Goal: Task Accomplishment & Management: Complete application form

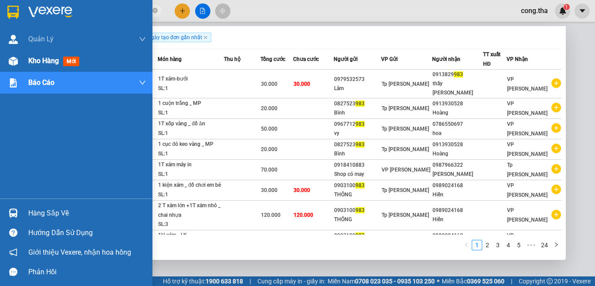
click at [71, 59] on span "mới" at bounding box center [71, 62] width 16 height 10
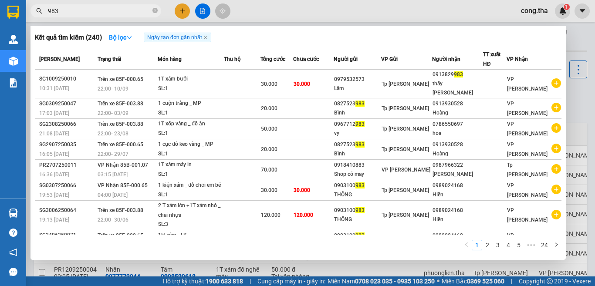
click at [587, 117] on div at bounding box center [297, 143] width 595 height 286
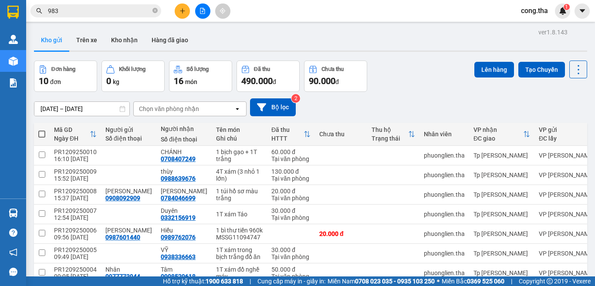
click at [419, 80] on div "Đơn hàng 10 đơn Khối lượng 0 kg Số lượng 16 món Đã thu 490.000 đ Chưa thu 90.00…" at bounding box center [310, 76] width 553 height 31
drag, startPoint x: 401, startPoint y: 93, endPoint x: 352, endPoint y: 163, distance: 85.4
click at [367, 163] on td at bounding box center [393, 156] width 52 height 20
checkbox input "true"
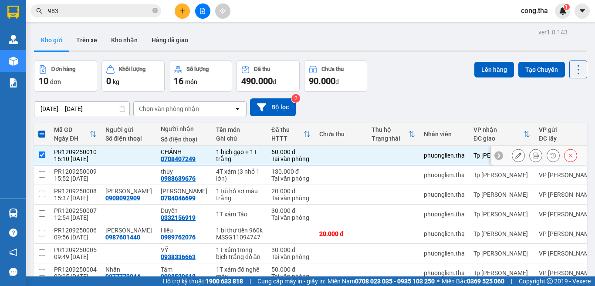
click at [512, 155] on button at bounding box center [518, 155] width 12 height 15
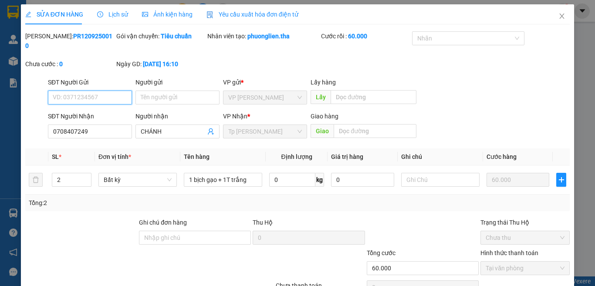
type input "0708407249"
type input "60.000"
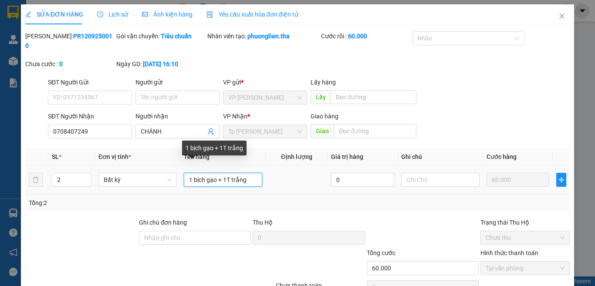
click at [215, 173] on input "1 bịch gạo + 1T trắng" at bounding box center [223, 180] width 78 height 14
paste input "à"
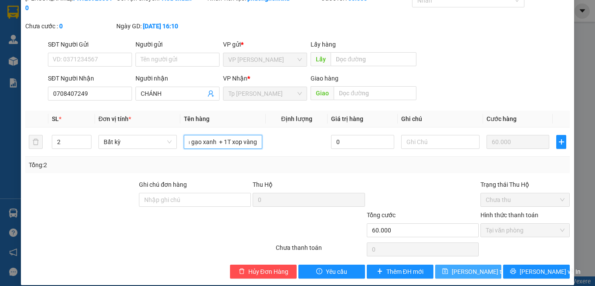
type input "1 bịch gạo xanh + 1T xop vàng"
click at [473, 267] on span "[PERSON_NAME] thay đổi" at bounding box center [487, 272] width 70 height 10
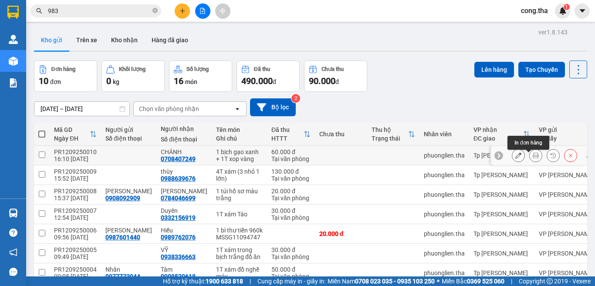
click at [533, 159] on icon at bounding box center [536, 155] width 6 height 6
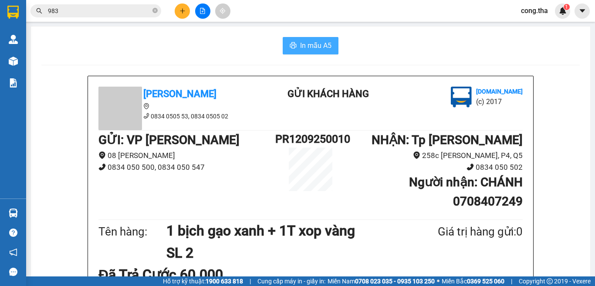
click at [325, 47] on span "In mẫu A5" at bounding box center [315, 45] width 31 height 11
click at [189, 13] on button at bounding box center [182, 10] width 15 height 15
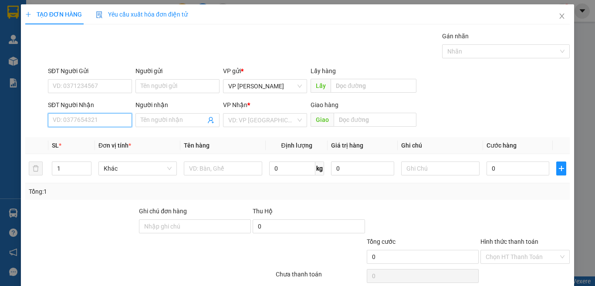
click at [118, 118] on input "SĐT Người Nhận" at bounding box center [90, 120] width 84 height 14
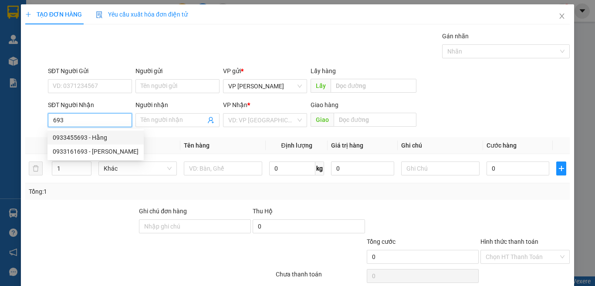
click at [103, 139] on div "0933455693 - Hằng" at bounding box center [96, 138] width 86 height 10
type input "0933455693"
type input "Hằng"
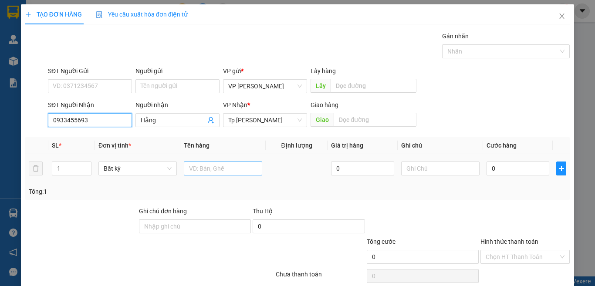
type input "0933455693"
click at [240, 169] on input "text" at bounding box center [223, 169] width 78 height 14
paste input "Ă"
paste input "Ắ"
paste input "ÚN"
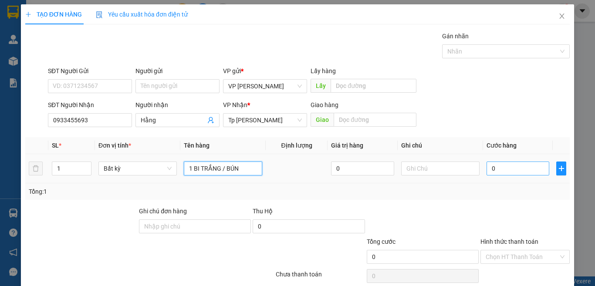
type input "1 BI TRẮNG / BÚN"
click at [510, 171] on input "0" at bounding box center [518, 169] width 63 height 14
type input "3"
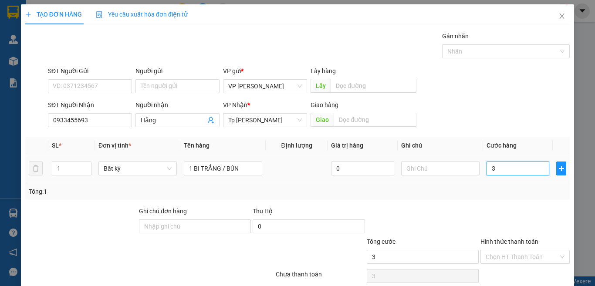
type input "30"
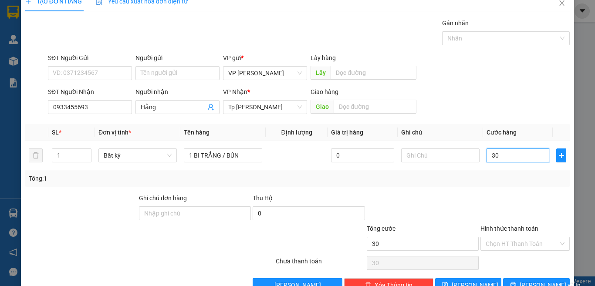
scroll to position [36, 0]
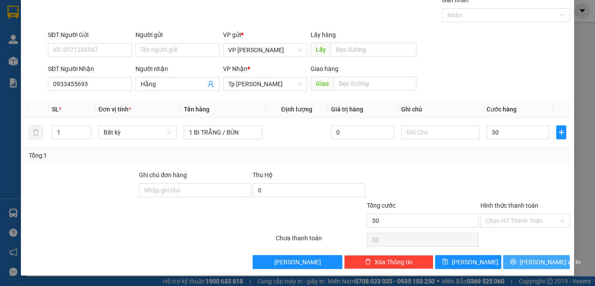
type input "30.000"
click at [540, 262] on span "[PERSON_NAME] và In" at bounding box center [550, 262] width 61 height 10
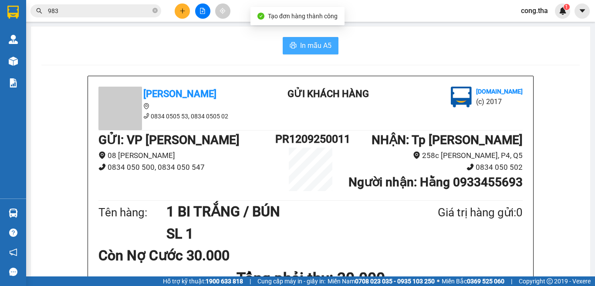
click at [313, 43] on span "In mẫu A5" at bounding box center [315, 45] width 31 height 11
click at [583, 111] on main "In mẫu A5 Tân Hoàng Anh 0834 0505 53, 0834 0505 02 Gửi khách hàng [DOMAIN_NAME]…" at bounding box center [297, 138] width 595 height 277
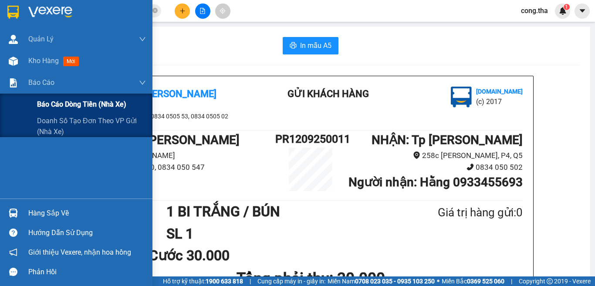
click at [76, 101] on span "Báo cáo dòng tiền (nhà xe)" at bounding box center [81, 104] width 89 height 11
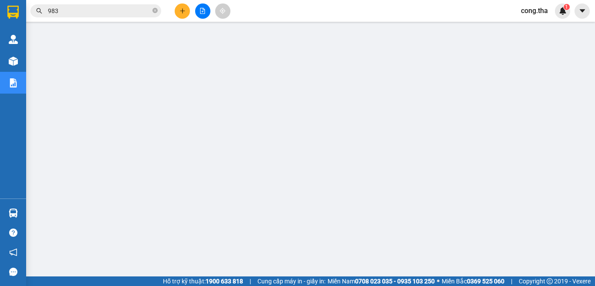
click at [152, 10] on span "983" at bounding box center [95, 10] width 131 height 13
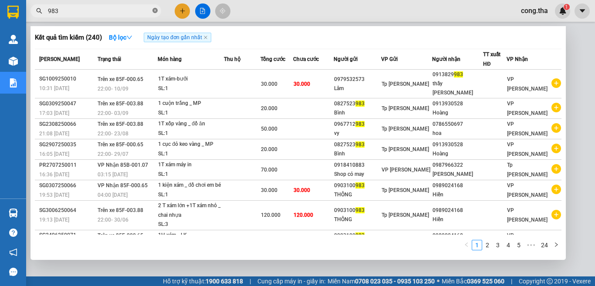
click at [153, 11] on icon "close-circle" at bounding box center [154, 10] width 5 height 5
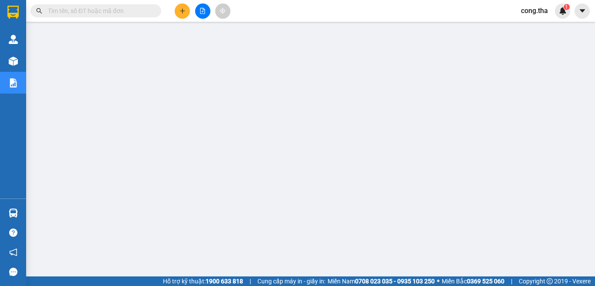
click at [141, 12] on input "text" at bounding box center [99, 11] width 103 height 10
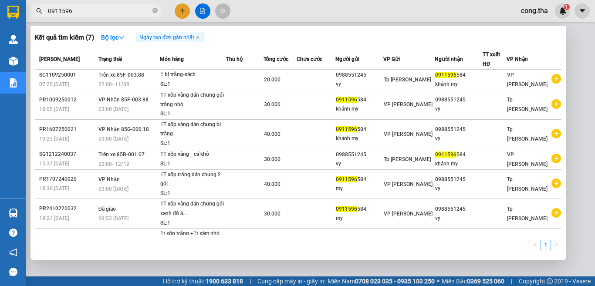
type input "0911596"
click at [537, 12] on div at bounding box center [297, 143] width 595 height 286
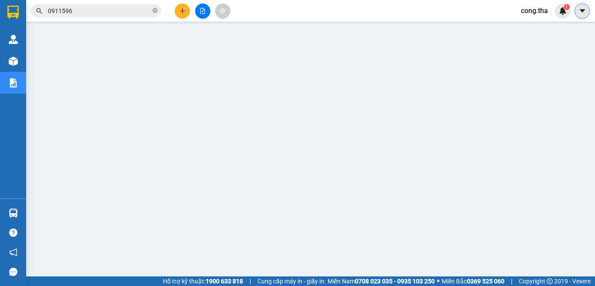
click at [580, 13] on icon "caret-down" at bounding box center [582, 11] width 8 height 8
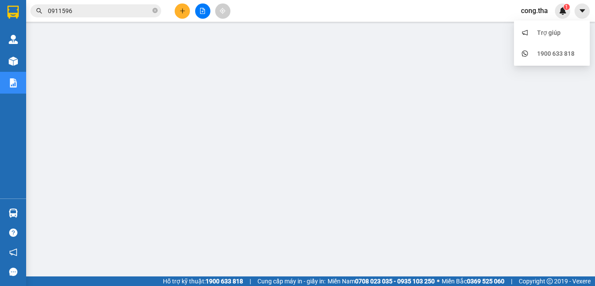
click at [542, 12] on span "cong.tha" at bounding box center [534, 10] width 41 height 11
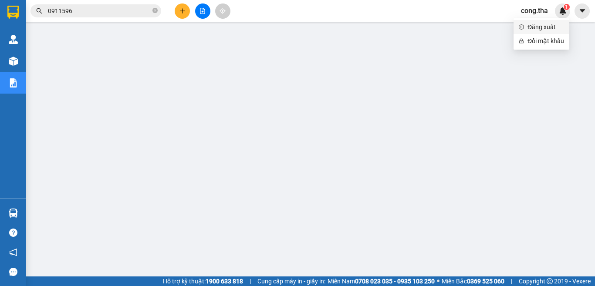
drag, startPoint x: 540, startPoint y: 30, endPoint x: 327, endPoint y: 1, distance: 214.9
click at [539, 30] on span "Đăng xuất" at bounding box center [545, 27] width 37 height 10
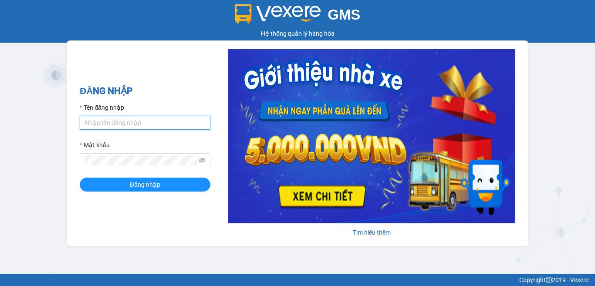
click at [132, 124] on input "Tên đăng nhập" at bounding box center [145, 123] width 131 height 14
type input "phuong.tha"
click at [101, 152] on div "Mật khẩu" at bounding box center [145, 146] width 131 height 13
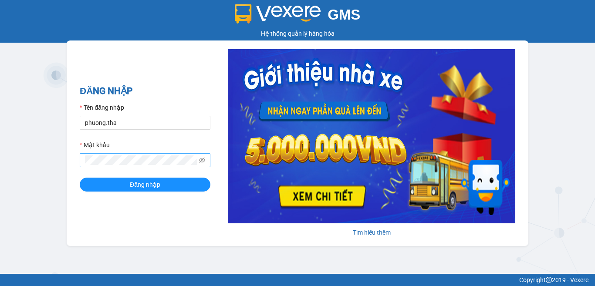
click at [85, 154] on span at bounding box center [145, 160] width 131 height 14
click at [203, 161] on icon "eye-invisible" at bounding box center [202, 160] width 6 height 6
click at [82, 160] on span at bounding box center [145, 160] width 131 height 14
click at [141, 187] on span "Đăng nhập" at bounding box center [145, 185] width 30 height 10
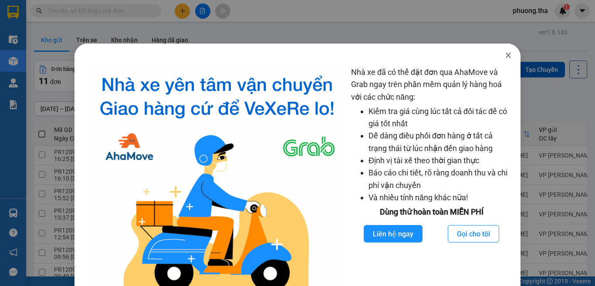
click at [506, 56] on icon "close" at bounding box center [508, 55] width 5 height 5
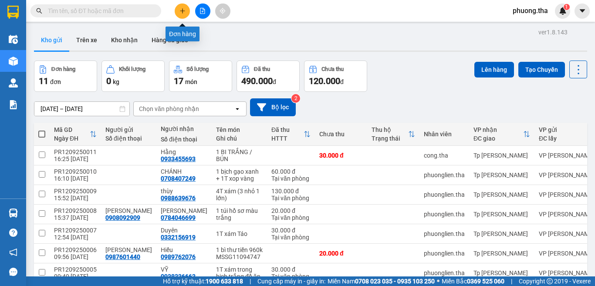
drag, startPoint x: 180, startPoint y: 10, endPoint x: 172, endPoint y: 17, distance: 10.8
click at [182, 10] on icon "plus" at bounding box center [182, 11] width 6 height 6
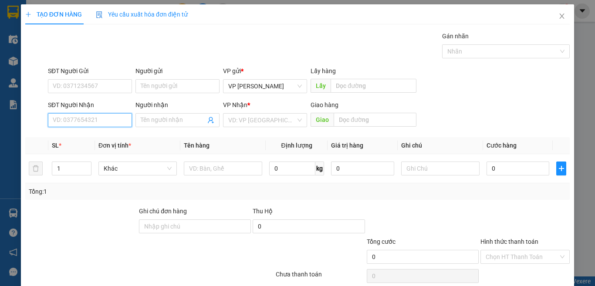
click at [84, 117] on input "SĐT Người Nhận" at bounding box center [90, 120] width 84 height 14
type input "0989966451"
click at [79, 133] on div "0989966451 - Hiến" at bounding box center [89, 138] width 72 height 10
type input "Hiến"
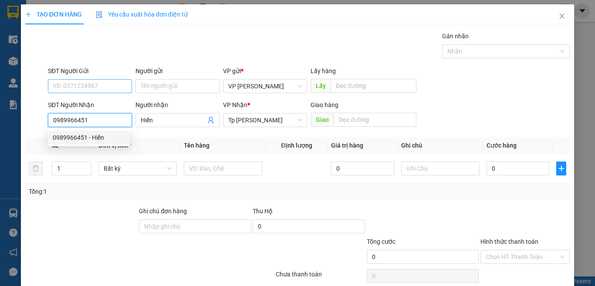
type input "0989966451"
click at [99, 89] on input "SĐT Người Gửi" at bounding box center [90, 86] width 84 height 14
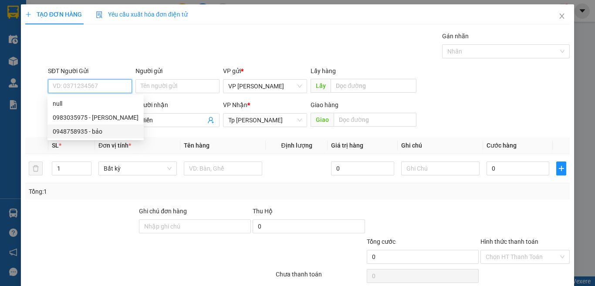
click at [99, 131] on div "0948758935 - bảo" at bounding box center [96, 132] width 86 height 10
type input "0948758935"
type input "bảo"
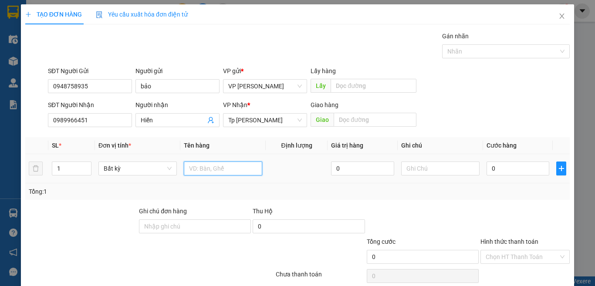
click at [235, 166] on input "text" at bounding box center [223, 169] width 78 height 14
paste input "ôp"
paste input "ộp"
paste input "óp"
paste input "ốp"
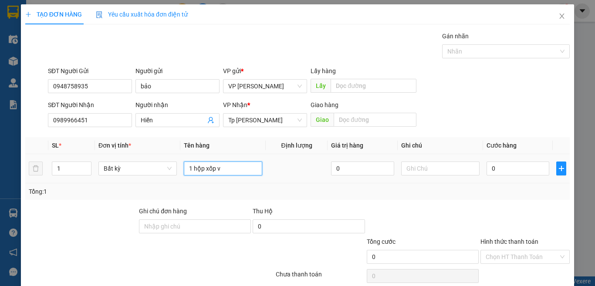
paste input "àn"
paste input "âu"
paste input "ẫu"
type input "1 hộp xốp vàng / mẫu xn"
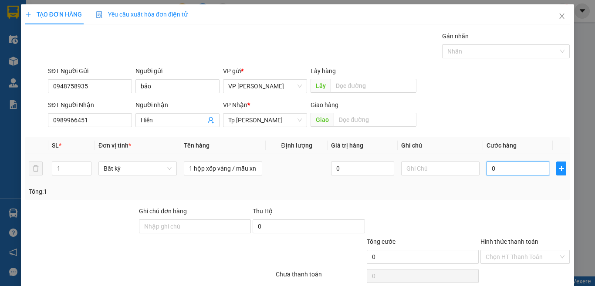
click at [495, 168] on input "0" at bounding box center [518, 169] width 63 height 14
type input "2"
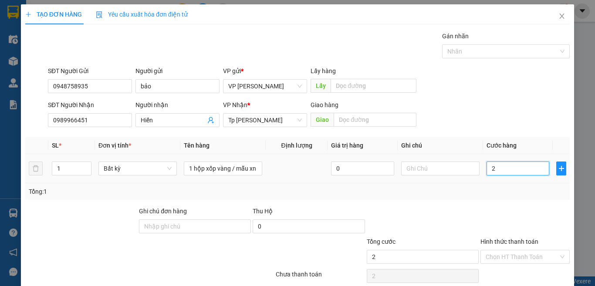
type input "20"
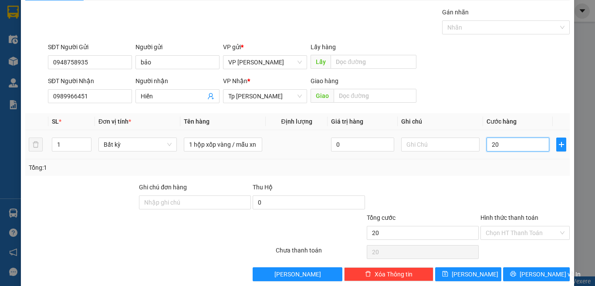
scroll to position [36, 0]
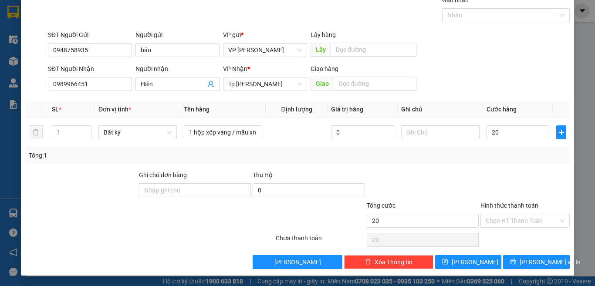
type input "20.000"
click at [511, 230] on div "Hình thức thanh toán Chọn HT Thanh Toán" at bounding box center [524, 216] width 89 height 30
click at [513, 227] on input "Hình thức thanh toán" at bounding box center [522, 220] width 73 height 13
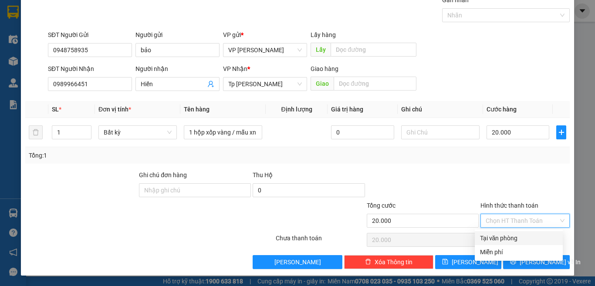
click at [517, 237] on div "Tại văn phòng" at bounding box center [519, 238] width 78 height 10
type input "0"
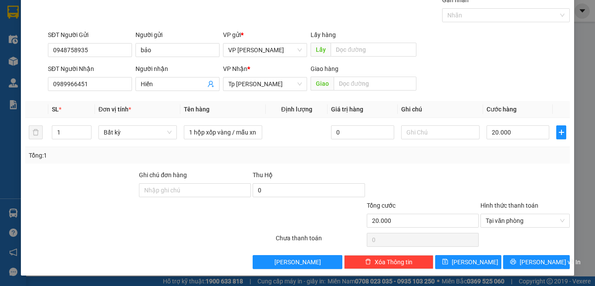
drag, startPoint x: 506, startPoint y: 178, endPoint x: 528, endPoint y: 255, distance: 79.8
click at [506, 179] on div at bounding box center [525, 185] width 91 height 30
click at [516, 262] on icon "printer" at bounding box center [513, 262] width 6 height 6
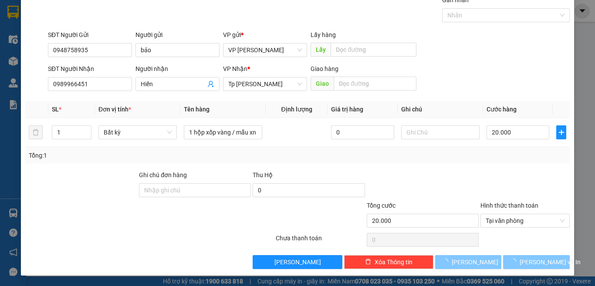
scroll to position [0, 0]
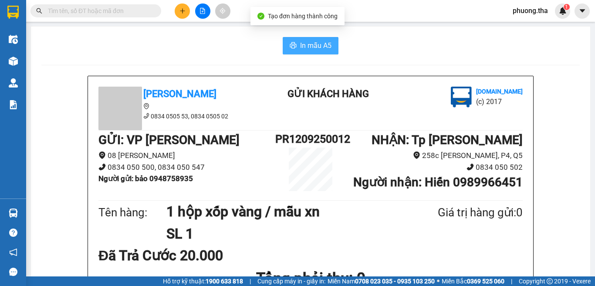
drag, startPoint x: 305, startPoint y: 42, endPoint x: 299, endPoint y: 49, distance: 9.3
click at [305, 42] on span "In mẫu A5" at bounding box center [315, 45] width 31 height 11
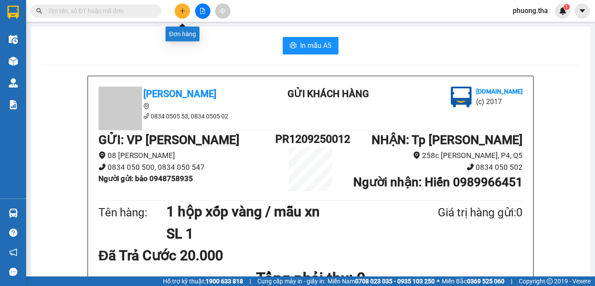
click at [183, 6] on button at bounding box center [182, 10] width 15 height 15
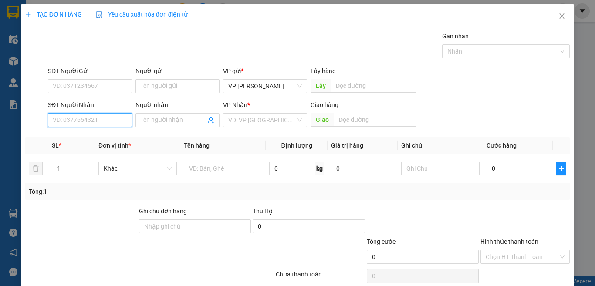
click at [123, 125] on input "SĐT Người Nhận" at bounding box center [90, 120] width 84 height 14
type input "0933699678"
click at [107, 122] on input "0933699678" at bounding box center [90, 120] width 84 height 14
click at [103, 115] on input "0933699678" at bounding box center [90, 120] width 84 height 14
click at [102, 136] on div "0933699678 - Nam Việt" at bounding box center [89, 138] width 72 height 10
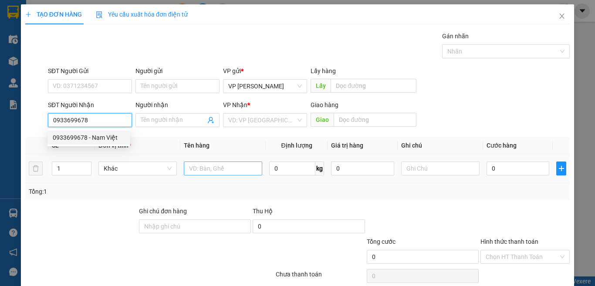
type input "Nam Việt"
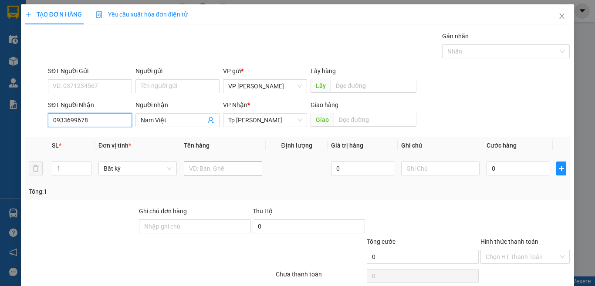
type input "0933699678"
click at [215, 167] on input "text" at bounding box center [223, 169] width 78 height 14
paste input "ói"
paste input "đ"
type input "1 gói đen"
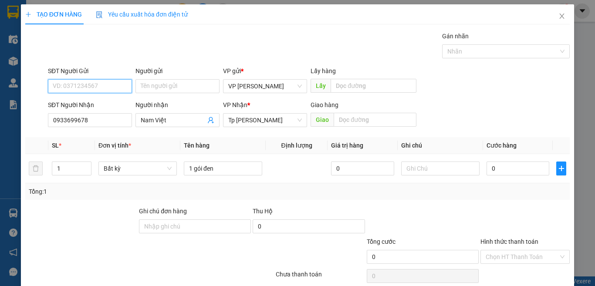
click at [98, 88] on input "SĐT Người Gửi" at bounding box center [90, 86] width 84 height 14
click at [99, 107] on div "0908870505 - Đất Việt" at bounding box center [89, 104] width 72 height 10
type input "0908870505"
type input "Đất Việt"
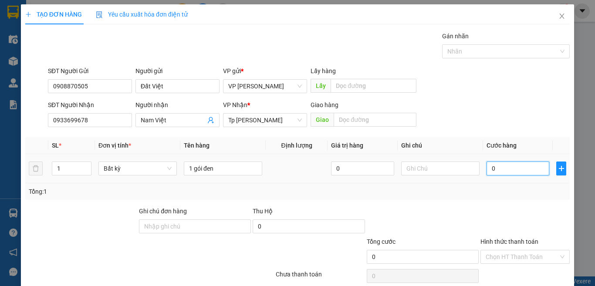
click at [507, 170] on input "0" at bounding box center [518, 169] width 63 height 14
type input "2"
type input "20"
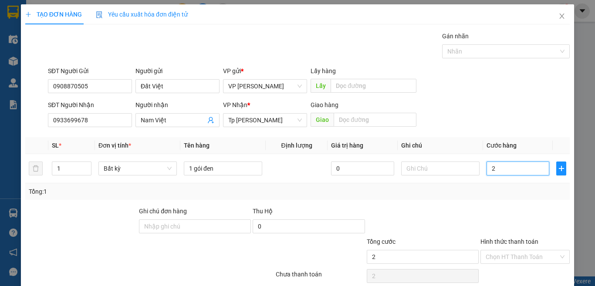
type input "20"
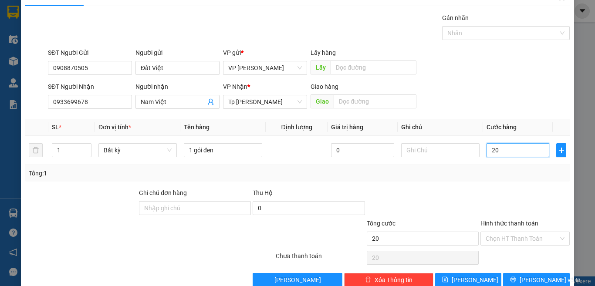
scroll to position [36, 0]
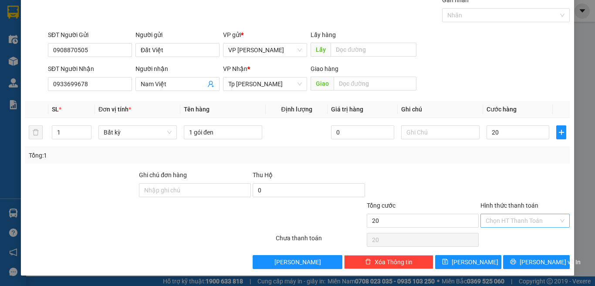
click at [511, 220] on input "Hình thức thanh toán" at bounding box center [522, 220] width 73 height 13
type input "20.000"
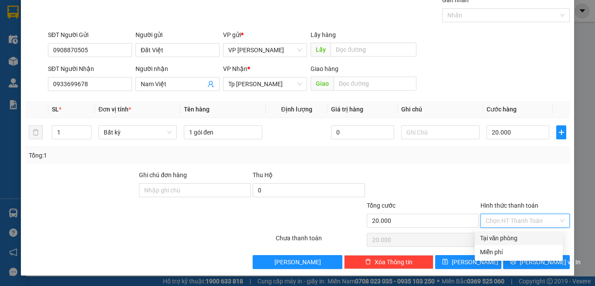
click at [508, 234] on div "Tại văn phòng" at bounding box center [519, 238] width 78 height 10
type input "0"
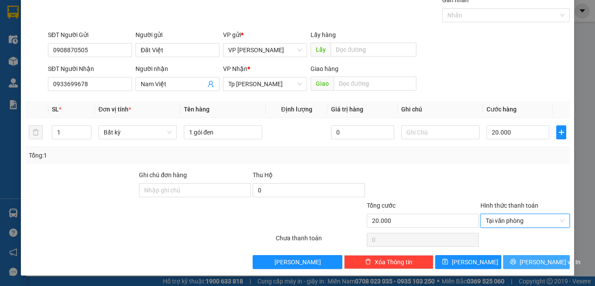
click at [509, 257] on button "[PERSON_NAME] và In" at bounding box center [536, 262] width 67 height 14
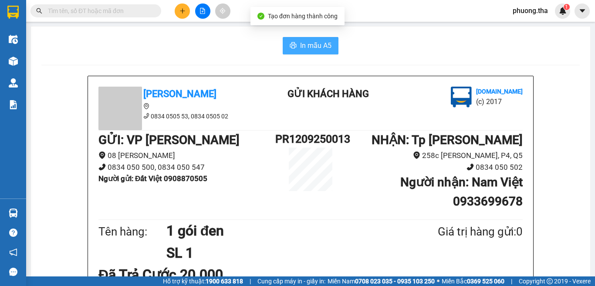
click at [302, 39] on button "In mẫu A5" at bounding box center [311, 45] width 56 height 17
click at [152, 6] on span at bounding box center [154, 11] width 5 height 10
click at [143, 12] on input "text" at bounding box center [99, 11] width 103 height 10
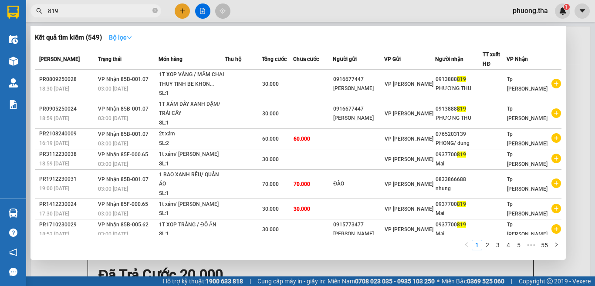
type input "819"
click at [129, 34] on strong "Bộ lọc" at bounding box center [121, 37] width 24 height 7
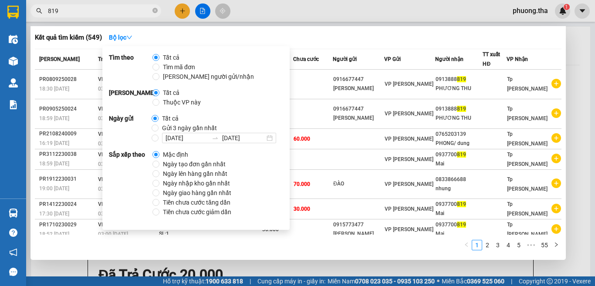
click at [183, 160] on span "Ngày tạo đơn gần nhất" at bounding box center [194, 164] width 70 height 10
click at [159, 161] on input "Ngày tạo đơn gần nhất" at bounding box center [155, 164] width 7 height 7
radio input "true"
radio input "false"
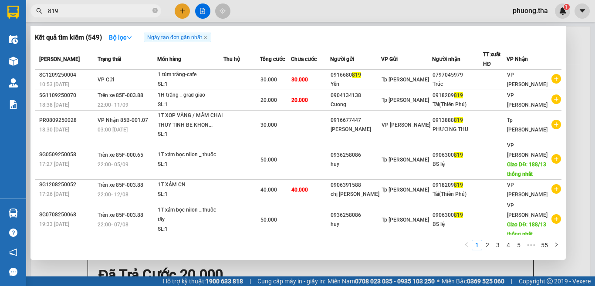
click at [335, 259] on div "Kết quả tìm kiếm ( 549 ) Bộ lọc Ngày tạo đơn gần nhất Mã ĐH Trạng thái Món hàng…" at bounding box center [297, 143] width 535 height 234
click at [182, 11] on div at bounding box center [297, 143] width 595 height 286
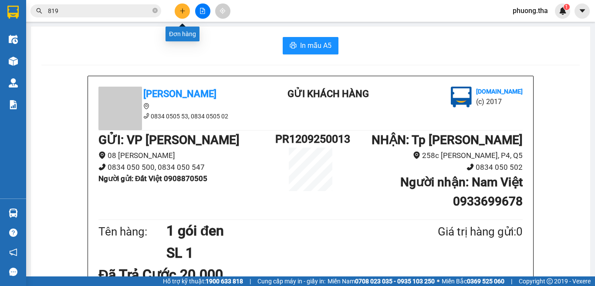
click at [182, 13] on icon "plus" at bounding box center [182, 10] width 0 height 5
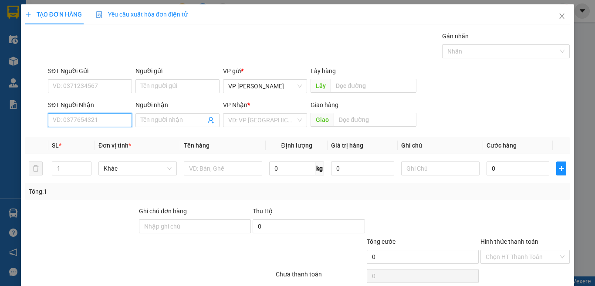
click at [103, 123] on input "SĐT Người Nhận" at bounding box center [90, 120] width 84 height 14
type input "0852172516"
click at [94, 136] on div "0852172516 - Mai Quỳnh" at bounding box center [96, 138] width 86 height 10
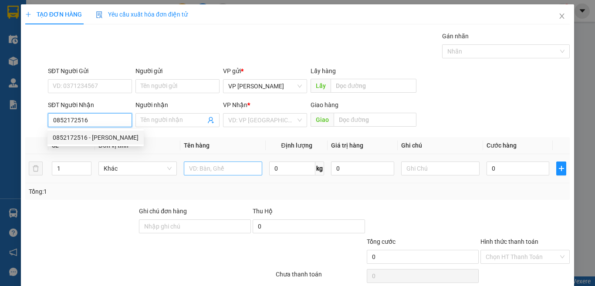
type input "Mai Quỳnh"
type input "0852172516"
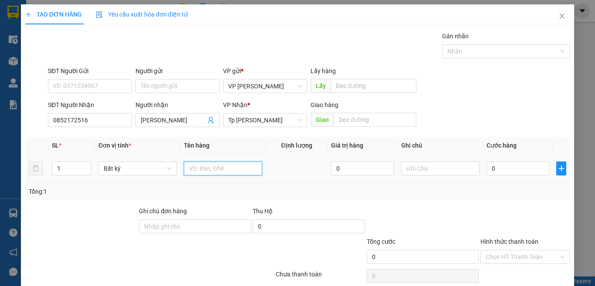
click at [200, 165] on input "text" at bounding box center [223, 169] width 78 height 14
paste input "óp"
paste input "ốp"
paste input "àn"
paste input "đ"
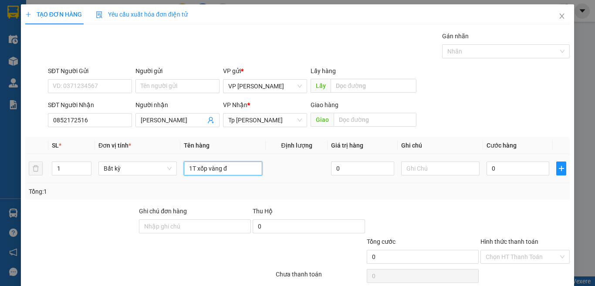
paste input "ò"
paste input "ồ"
paste input "ă"
type input "1T xốp vàng đồ ăn"
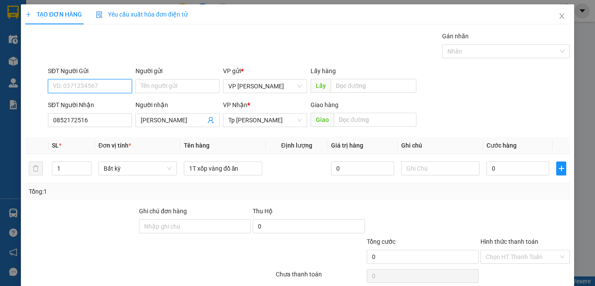
drag, startPoint x: 123, startPoint y: 85, endPoint x: 119, endPoint y: 88, distance: 4.5
click at [122, 85] on input "SĐT Người Gửi" at bounding box center [90, 86] width 84 height 14
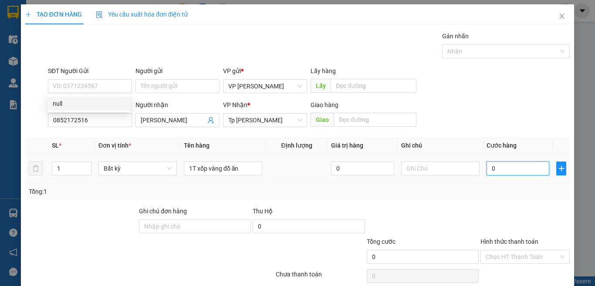
click at [530, 169] on input "0" at bounding box center [518, 169] width 63 height 14
type input "3"
type input "30"
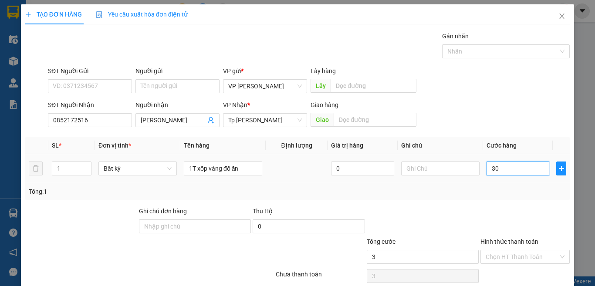
type input "30"
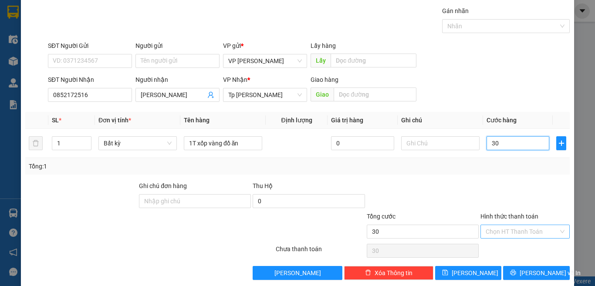
scroll to position [36, 0]
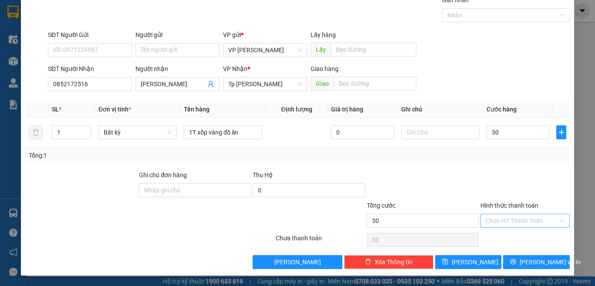
click at [513, 224] on input "Hình thức thanh toán" at bounding box center [522, 220] width 73 height 13
type input "30.000"
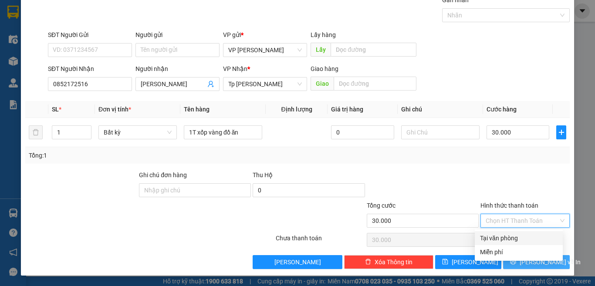
drag, startPoint x: 509, startPoint y: 240, endPoint x: 510, endPoint y: 258, distance: 18.3
click at [509, 240] on div "Tại văn phòng" at bounding box center [519, 238] width 78 height 10
type input "0"
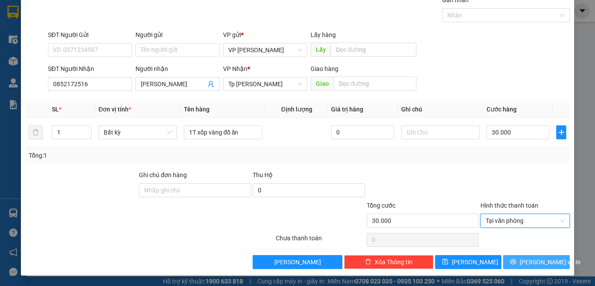
click at [514, 264] on icon "printer" at bounding box center [513, 262] width 6 height 6
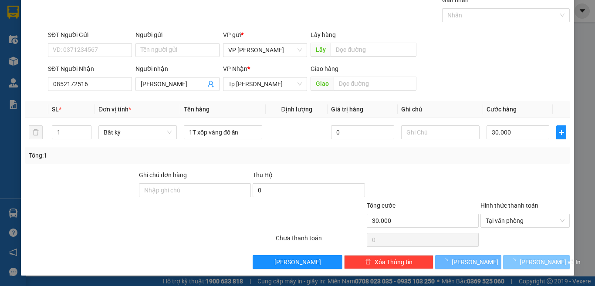
scroll to position [13, 0]
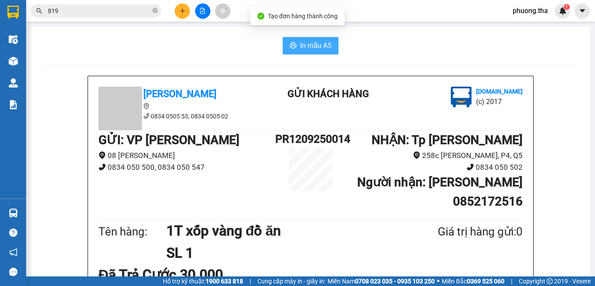
click at [301, 49] on span "In mẫu A5" at bounding box center [315, 45] width 31 height 11
click at [181, 12] on icon "plus" at bounding box center [182, 11] width 6 height 6
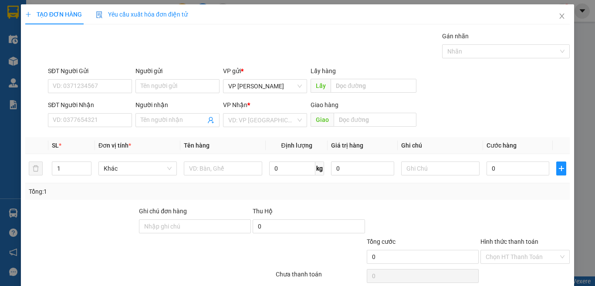
drag, startPoint x: 294, startPoint y: 62, endPoint x: 230, endPoint y: 75, distance: 64.8
click at [294, 62] on div "Transit Pickup Surcharge Ids Transit Deliver Surcharge Ids Transit Deliver Surc…" at bounding box center [297, 168] width 544 height 274
click at [94, 119] on input "SĐT Người Nhận" at bounding box center [90, 120] width 84 height 14
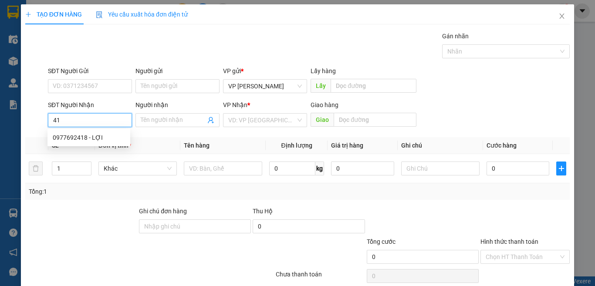
type input "4"
drag, startPoint x: 91, startPoint y: 118, endPoint x: 61, endPoint y: 138, distance: 36.7
click at [87, 118] on input "3773" at bounding box center [90, 120] width 84 height 14
click at [81, 139] on div "0914133773 - Lợi" at bounding box center [89, 138] width 72 height 10
type input "0914133773"
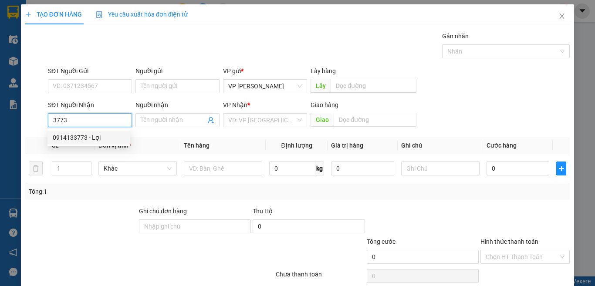
type input "Lợi"
type input "0914133773"
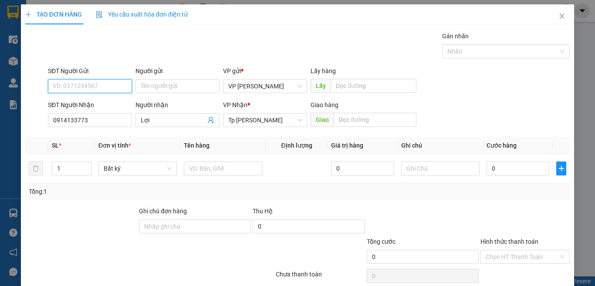
click at [92, 83] on input "SĐT Người Gửi" at bounding box center [90, 86] width 84 height 14
click at [93, 101] on div "0944731130 - tình" at bounding box center [89, 104] width 72 height 10
type input "0944731130"
type input "tình"
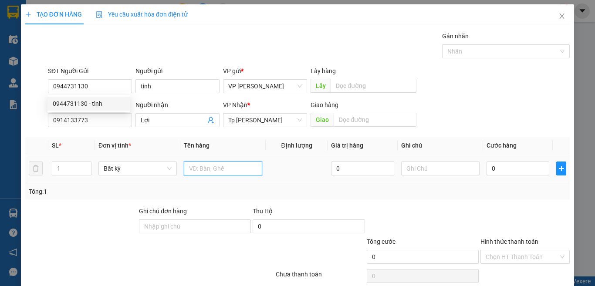
click at [221, 168] on input "text" at bounding box center [223, 169] width 78 height 14
paste input "ám"
type input "1T xám"
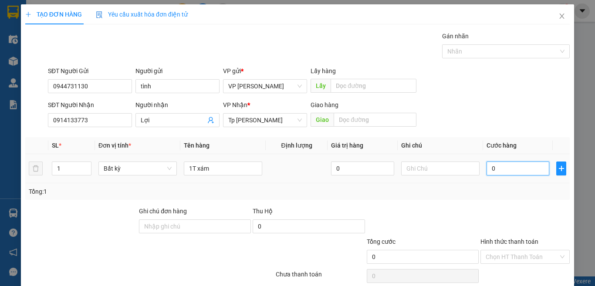
click at [500, 172] on input "0" at bounding box center [518, 169] width 63 height 14
type input "3"
type input "30"
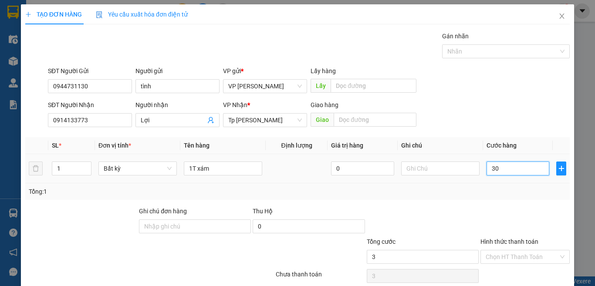
type input "30"
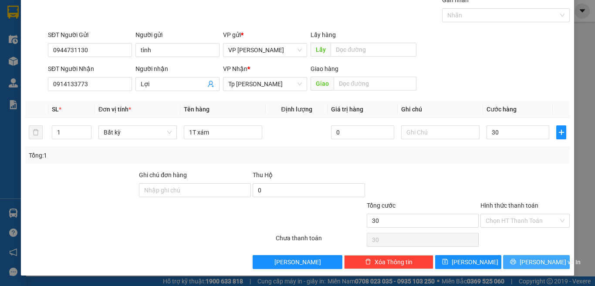
type input "30.000"
click at [522, 258] on span "[PERSON_NAME] và In" at bounding box center [550, 262] width 61 height 10
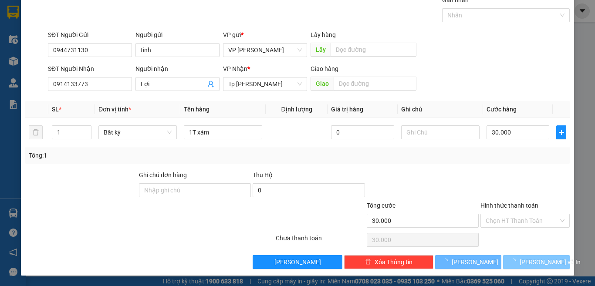
scroll to position [12, 0]
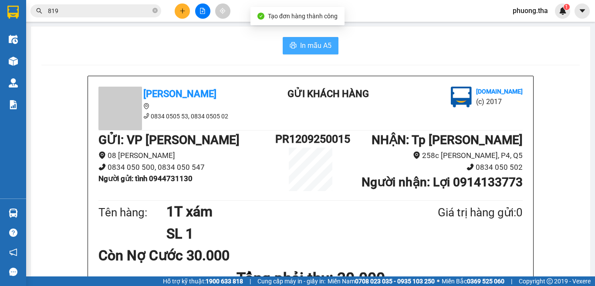
click at [301, 44] on span "In mẫu A5" at bounding box center [315, 45] width 31 height 11
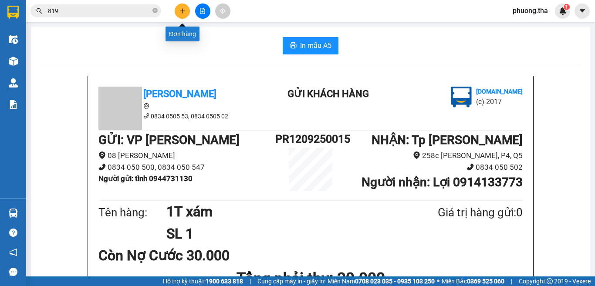
click at [184, 9] on icon "plus" at bounding box center [182, 11] width 6 height 6
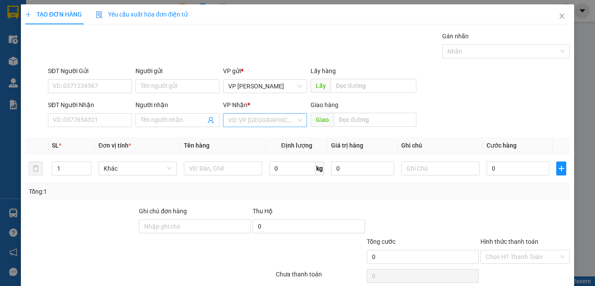
click at [250, 122] on input "search" at bounding box center [262, 120] width 68 height 13
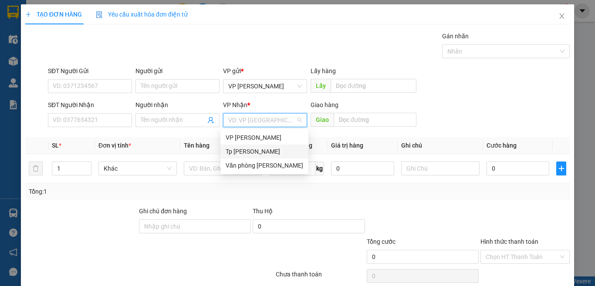
drag, startPoint x: 251, startPoint y: 140, endPoint x: 192, endPoint y: 165, distance: 64.6
click at [251, 150] on div "VP Phan Rang Tp Hồ Chí Minh Văn phòng Phan Thiết" at bounding box center [264, 152] width 88 height 42
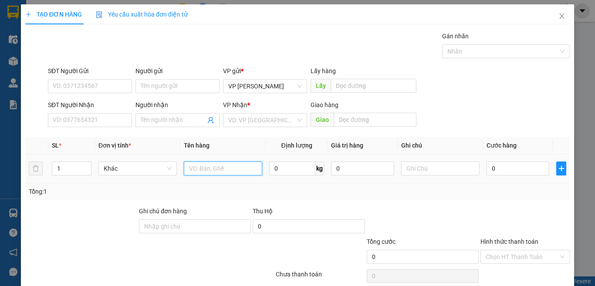
click at [188, 167] on input "text" at bounding box center [223, 169] width 78 height 14
paste input "óp"
paste input "ốp"
paste input "àn"
type input "1T xốp vàng"
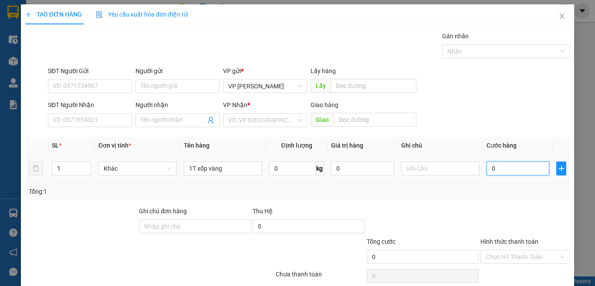
click at [510, 166] on input "0" at bounding box center [518, 169] width 63 height 14
type input "3"
type input "30"
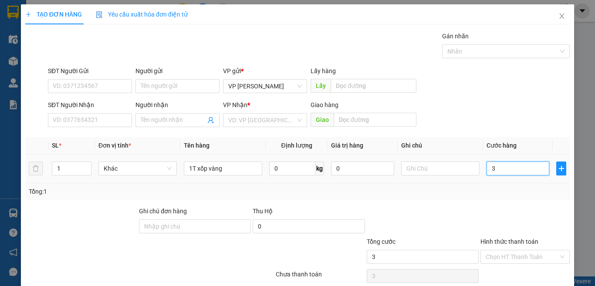
type input "30"
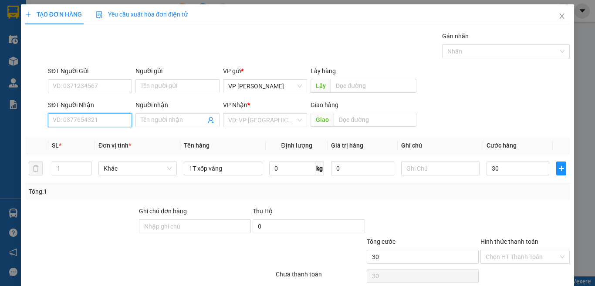
type input "30.000"
click at [95, 124] on input "SĐT Người Nhận" at bounding box center [90, 120] width 84 height 14
type input "0937143112"
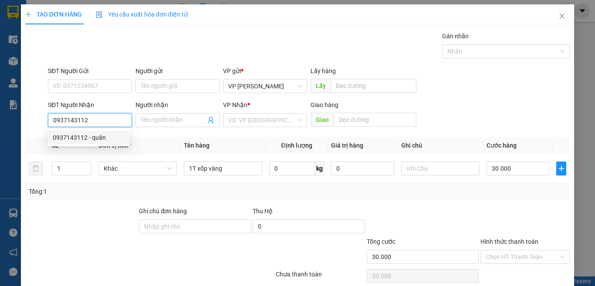
click at [104, 134] on div "0937143112 - quân" at bounding box center [89, 138] width 72 height 10
type input "quân"
type input "0937143112"
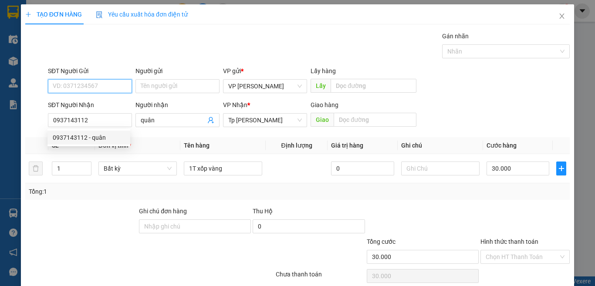
click at [102, 91] on input "SĐT Người Gửi" at bounding box center [90, 86] width 84 height 14
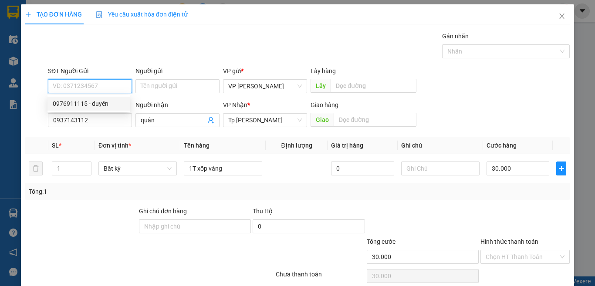
click at [100, 105] on div "0976911115 - duyên" at bounding box center [89, 104] width 72 height 10
type input "0976911115"
type input "duyên"
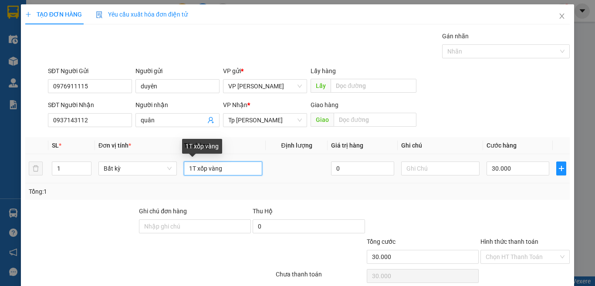
click at [221, 168] on input "1T xốp vàng" at bounding box center [223, 169] width 78 height 14
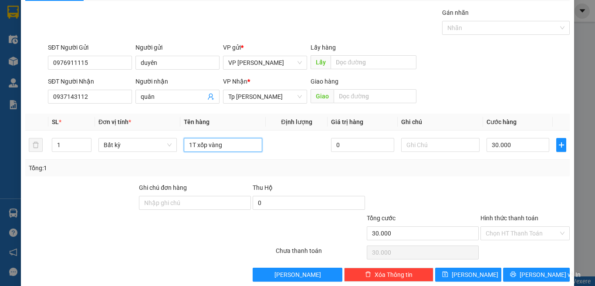
scroll to position [36, 0]
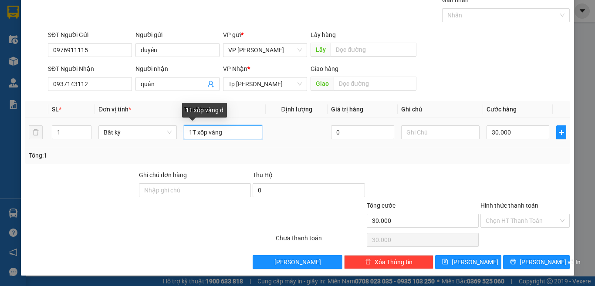
paste input "đ"
paste input "ò"
paste input "ồ"
paste input "ă"
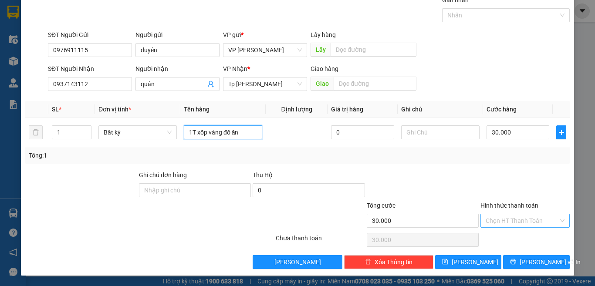
type input "1T xốp vàng đồ ăn"
click at [521, 220] on input "Hình thức thanh toán" at bounding box center [522, 220] width 73 height 13
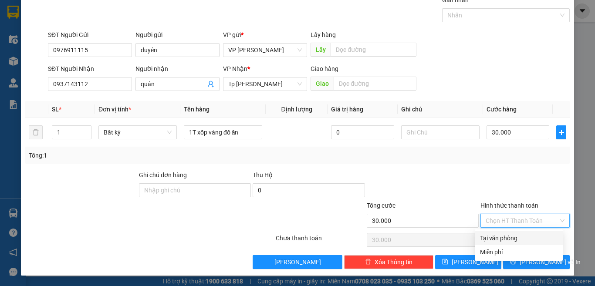
click at [517, 241] on div "Tại văn phòng" at bounding box center [519, 238] width 78 height 10
type input "0"
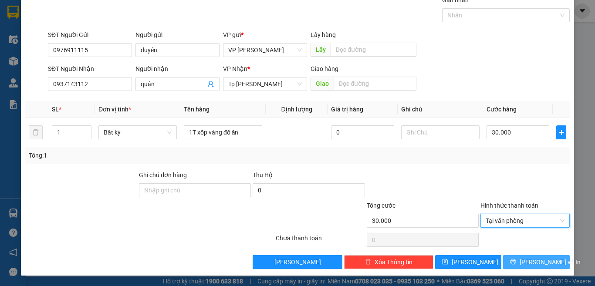
click at [523, 261] on span "[PERSON_NAME] và In" at bounding box center [550, 262] width 61 height 10
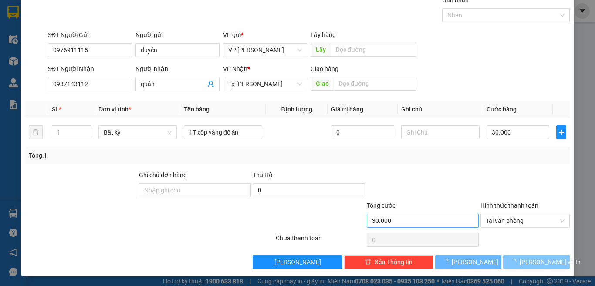
scroll to position [13, 0]
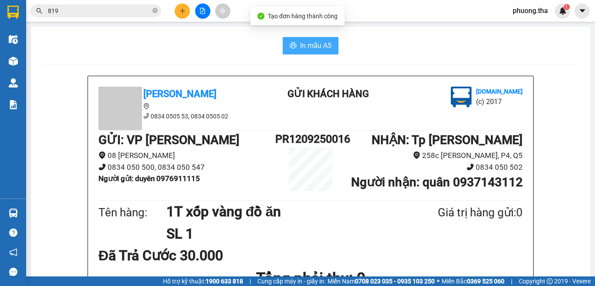
click at [290, 47] on icon "printer" at bounding box center [293, 45] width 7 height 7
click at [180, 17] on button at bounding box center [182, 10] width 15 height 15
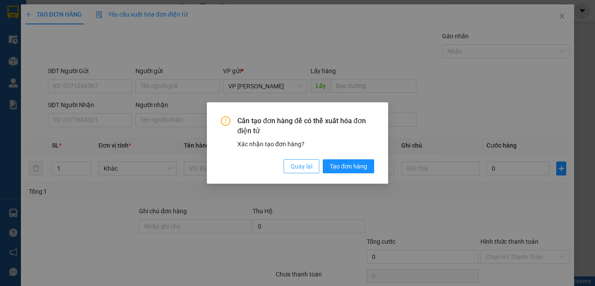
click at [297, 162] on span "Quay lại" at bounding box center [302, 167] width 22 height 10
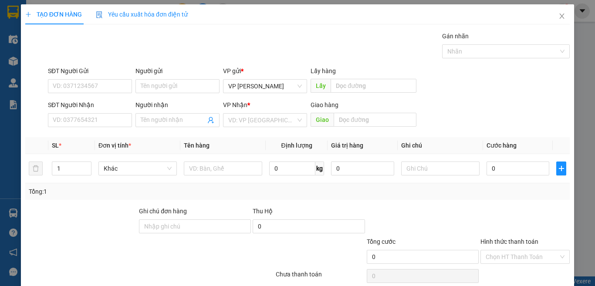
click at [243, 109] on div "VP Nhận *" at bounding box center [265, 105] width 84 height 10
click at [247, 125] on input "search" at bounding box center [262, 120] width 68 height 13
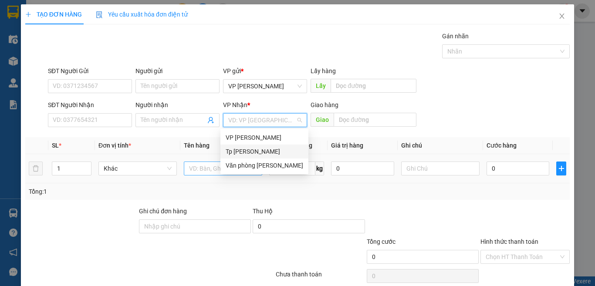
drag, startPoint x: 254, startPoint y: 149, endPoint x: 204, endPoint y: 170, distance: 53.9
click at [252, 150] on div "Tp [PERSON_NAME]" at bounding box center [265, 152] width 78 height 10
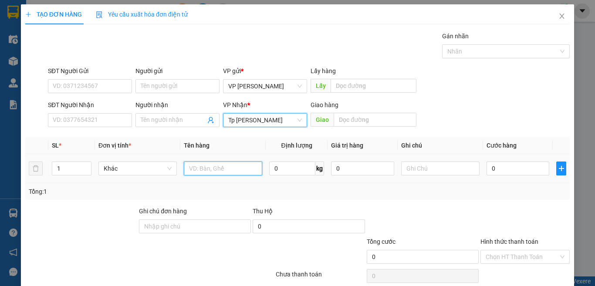
click at [200, 171] on input "text" at bounding box center [223, 169] width 78 height 14
paste input "ám"
paste input "án"
paste input "óp"
paste input "ốp"
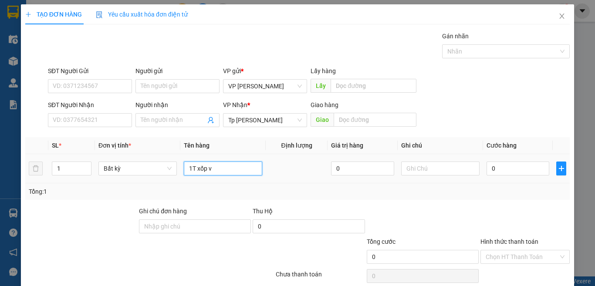
paste input "àn"
paste input "án"
paste input "ói"
paste input "đ"
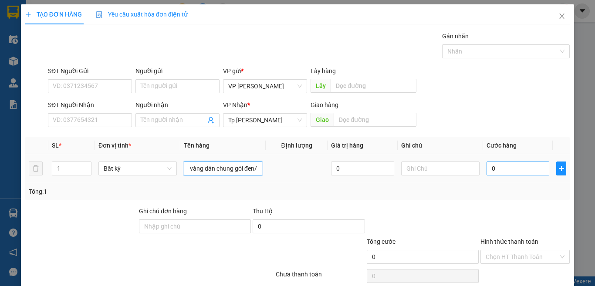
paste input "đ"
paste input "ò"
paste input "ồ"
paste input "ă"
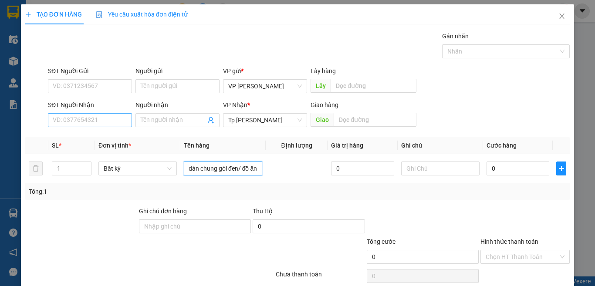
type input "1T xốp vàng dán chung gói đen/ đồ ăn"
click at [115, 122] on input "SĐT Người Nhận" at bounding box center [90, 120] width 84 height 14
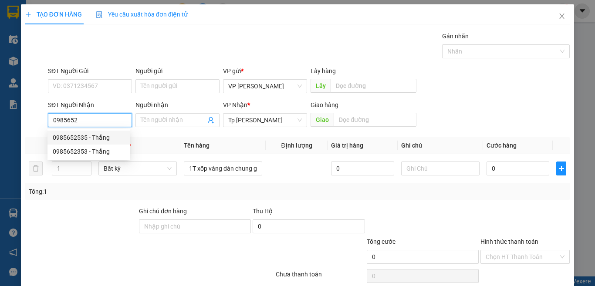
click at [94, 138] on div "0985652535 - Thắng" at bounding box center [89, 138] width 72 height 10
type input "0985652535"
type input "Thắng"
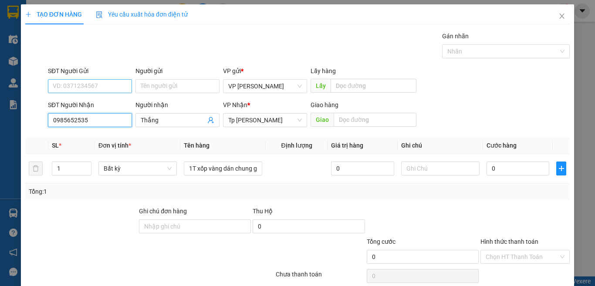
type input "0985652535"
click at [93, 92] on input "SĐT Người Gửi" at bounding box center [90, 86] width 84 height 14
click at [95, 85] on input "SĐT Người Gửi" at bounding box center [90, 86] width 84 height 14
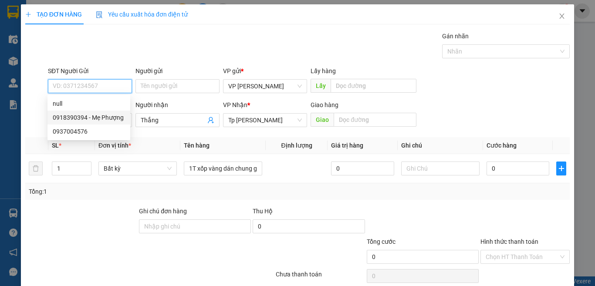
click at [101, 118] on div "0918390394 - Mẹ Phượng" at bounding box center [89, 118] width 72 height 10
type input "0918390394"
type input "Mẹ Phượng"
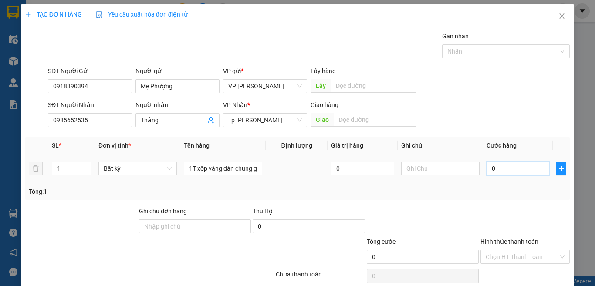
click at [517, 168] on input "0" at bounding box center [518, 169] width 63 height 14
type input "5"
type input "50"
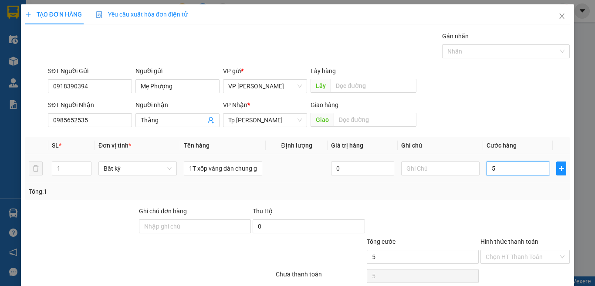
type input "50"
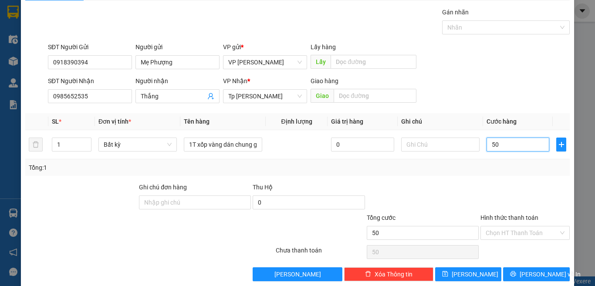
scroll to position [36, 0]
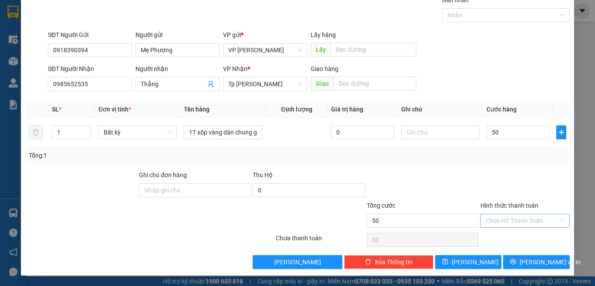
type input "50.000"
click at [509, 223] on input "Hình thức thanh toán" at bounding box center [522, 220] width 73 height 13
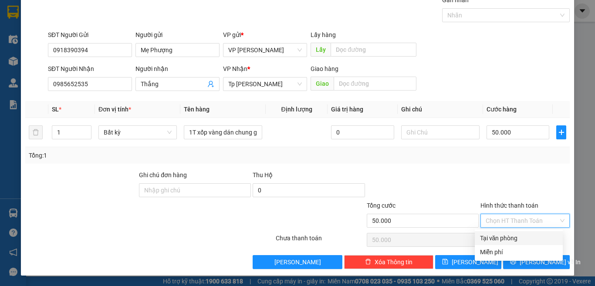
click at [510, 237] on div "Tại văn phòng" at bounding box center [519, 238] width 78 height 10
type input "0"
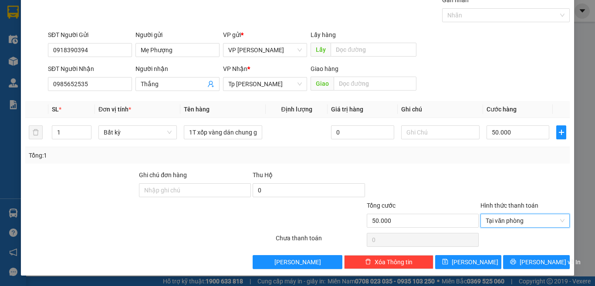
click at [511, 166] on div "Transit Pickup Surcharge Ids Transit Deliver Surcharge Ids Transit Deliver Surc…" at bounding box center [297, 132] width 544 height 274
click at [515, 264] on icon "printer" at bounding box center [513, 262] width 6 height 6
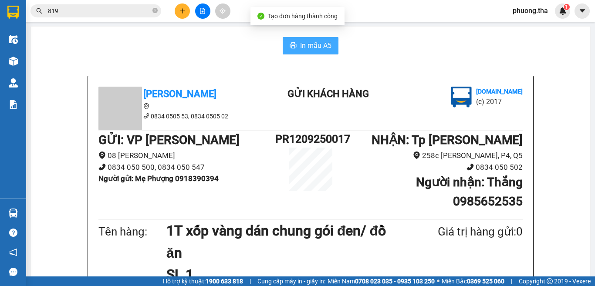
click at [314, 41] on span "In mẫu A5" at bounding box center [315, 45] width 31 height 11
